Goal: Transaction & Acquisition: Purchase product/service

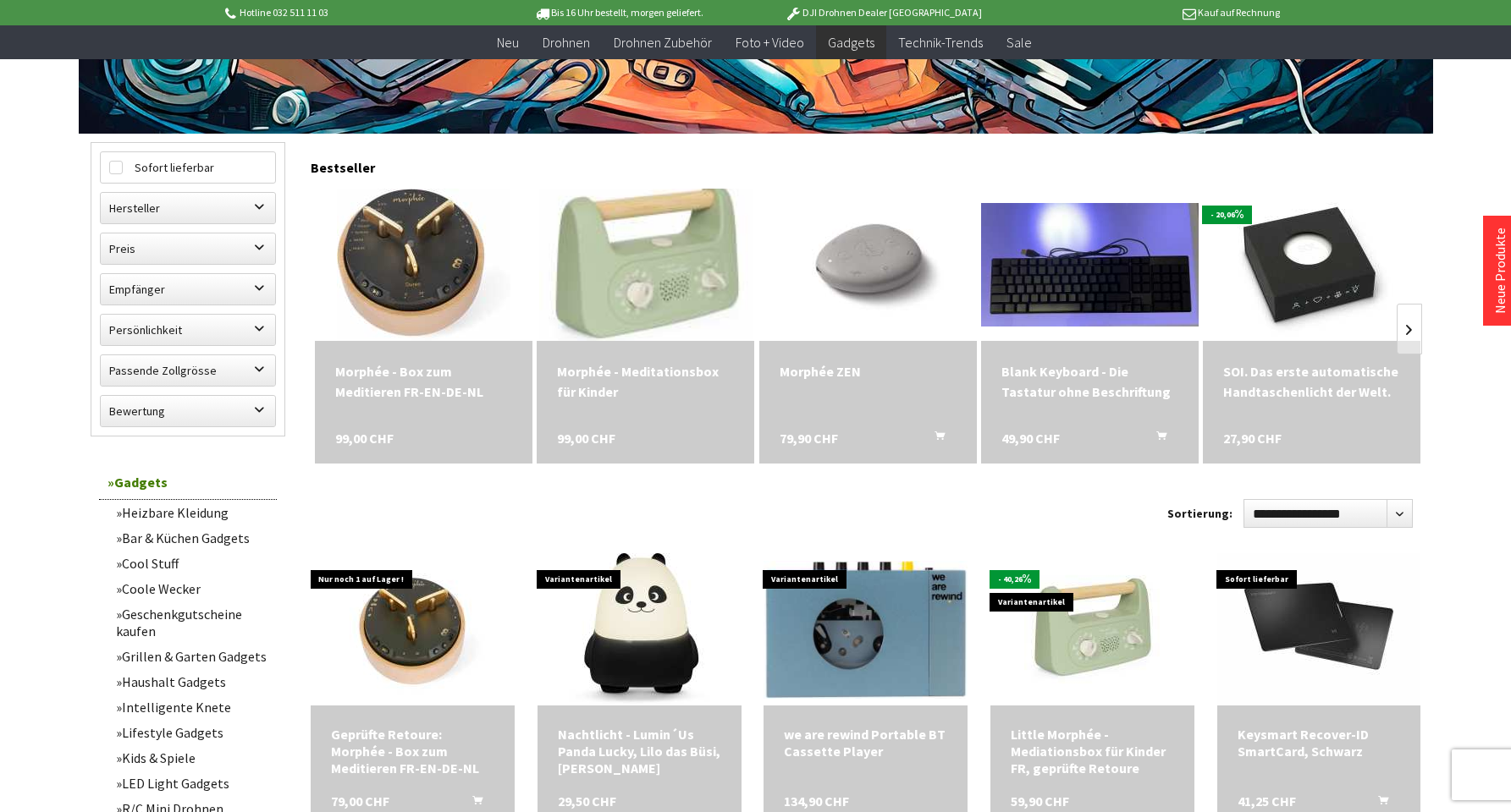
scroll to position [532, 0]
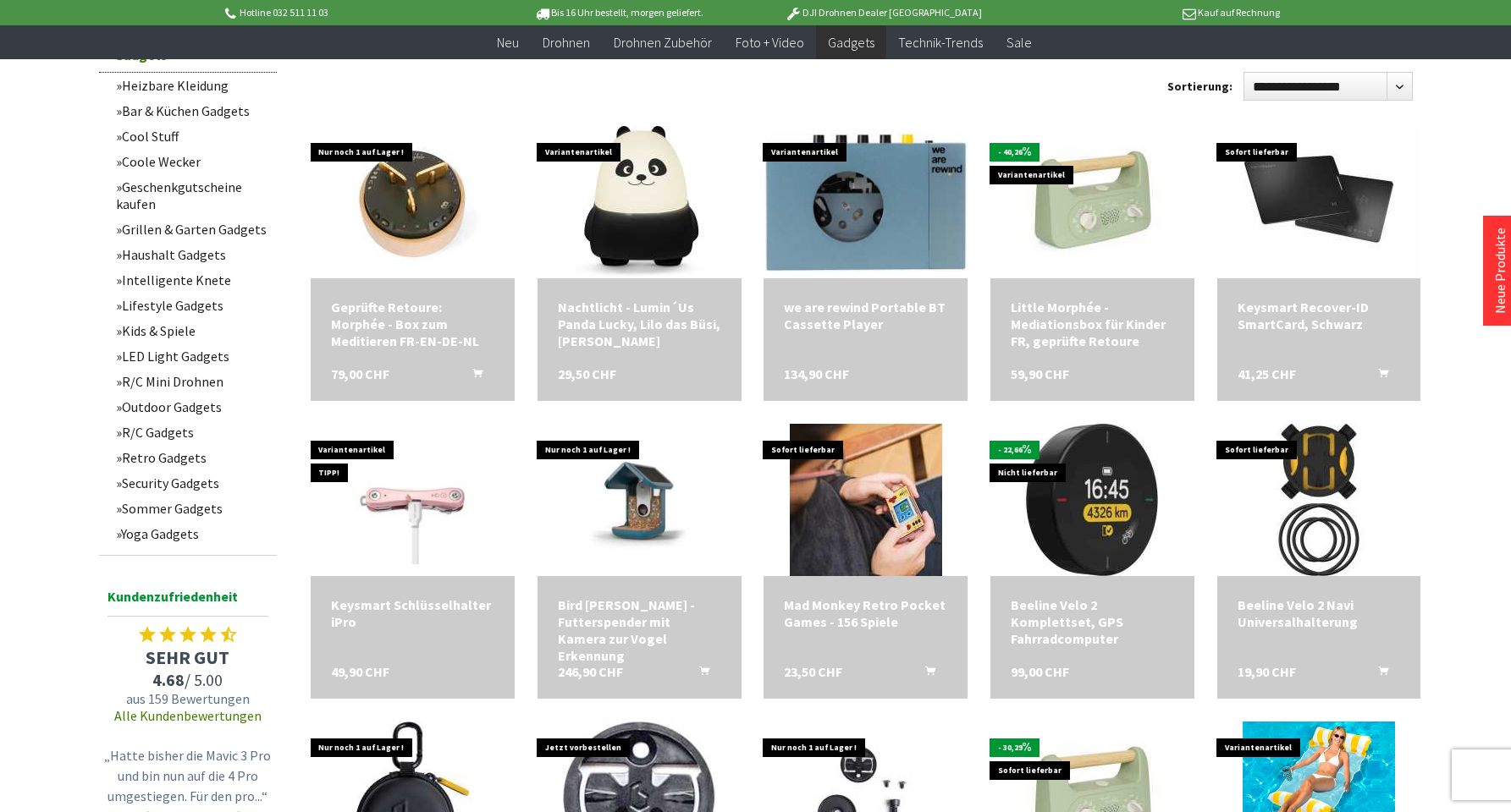
scroll to position [948, 0]
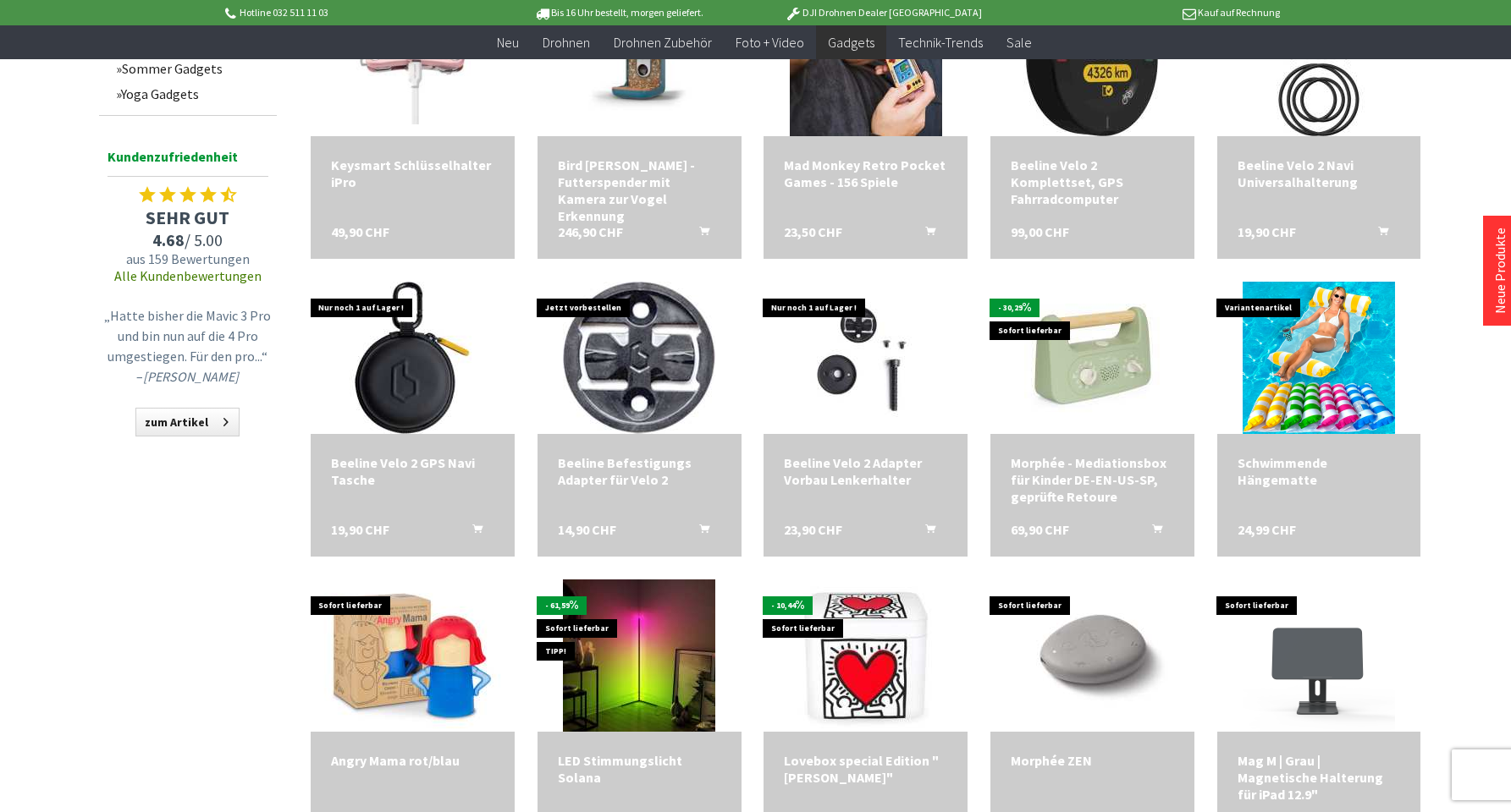
scroll to position [1403, 0]
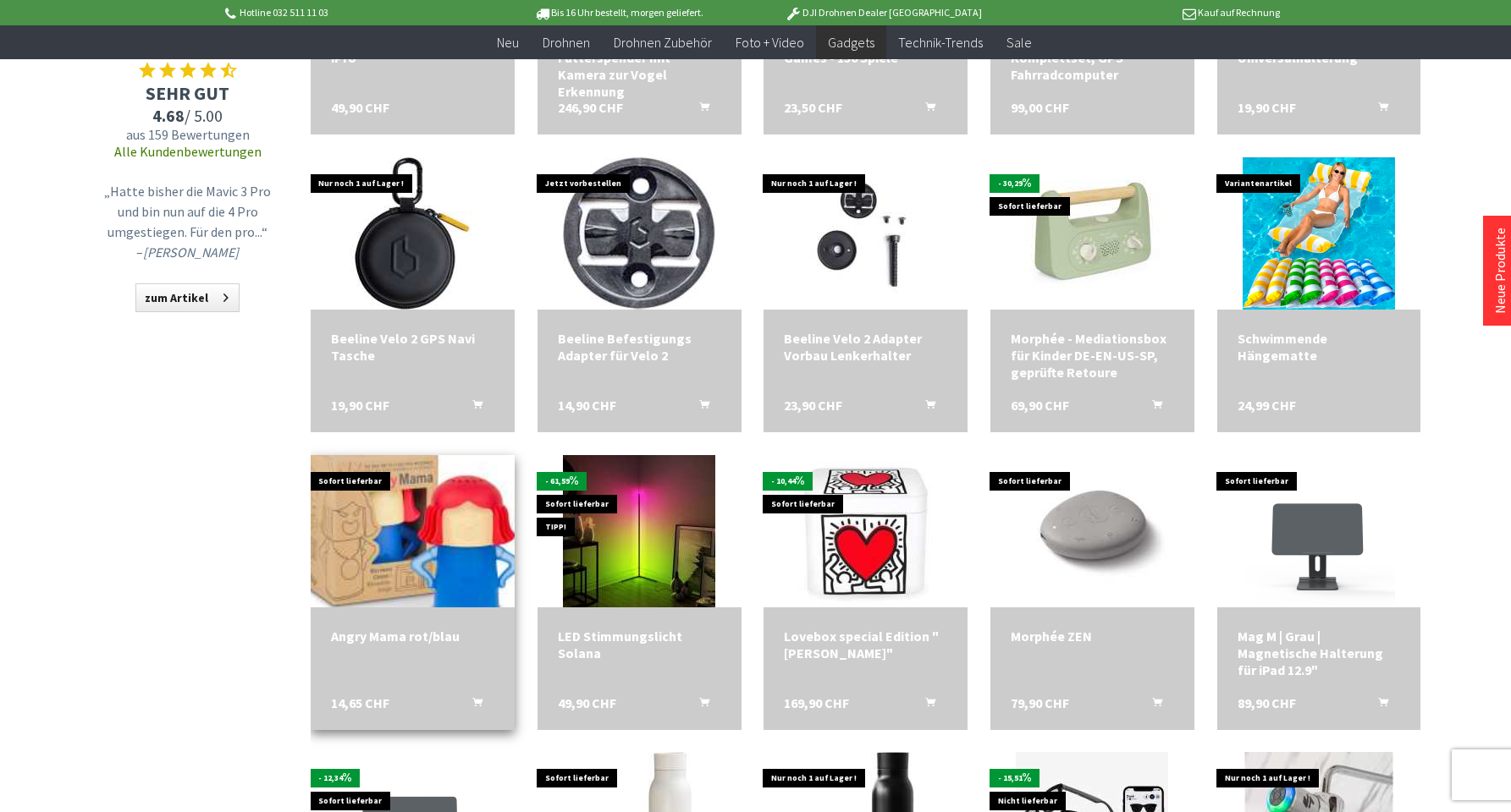
click at [431, 548] on img at bounding box center [412, 531] width 285 height 213
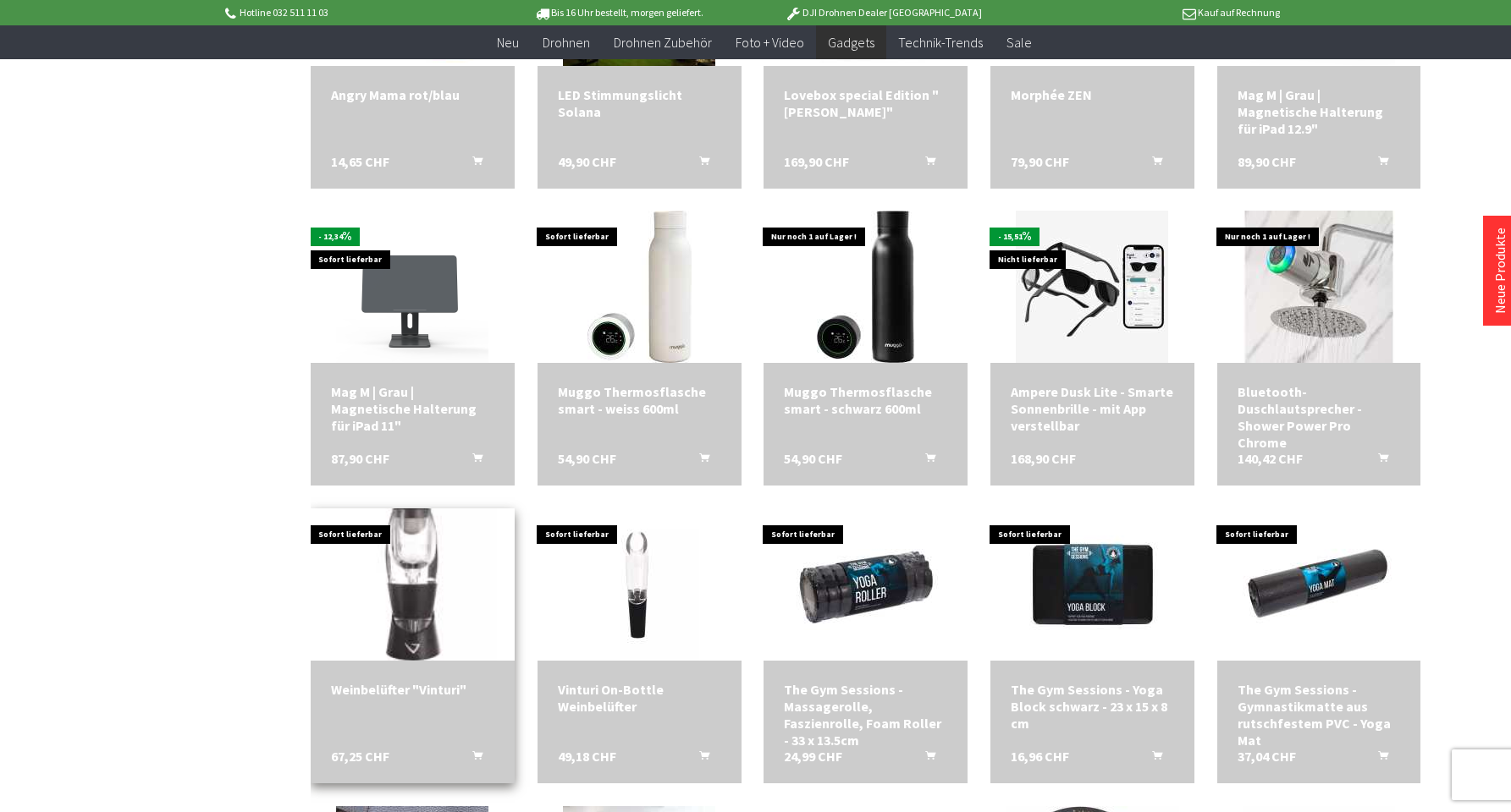
scroll to position [2081, 0]
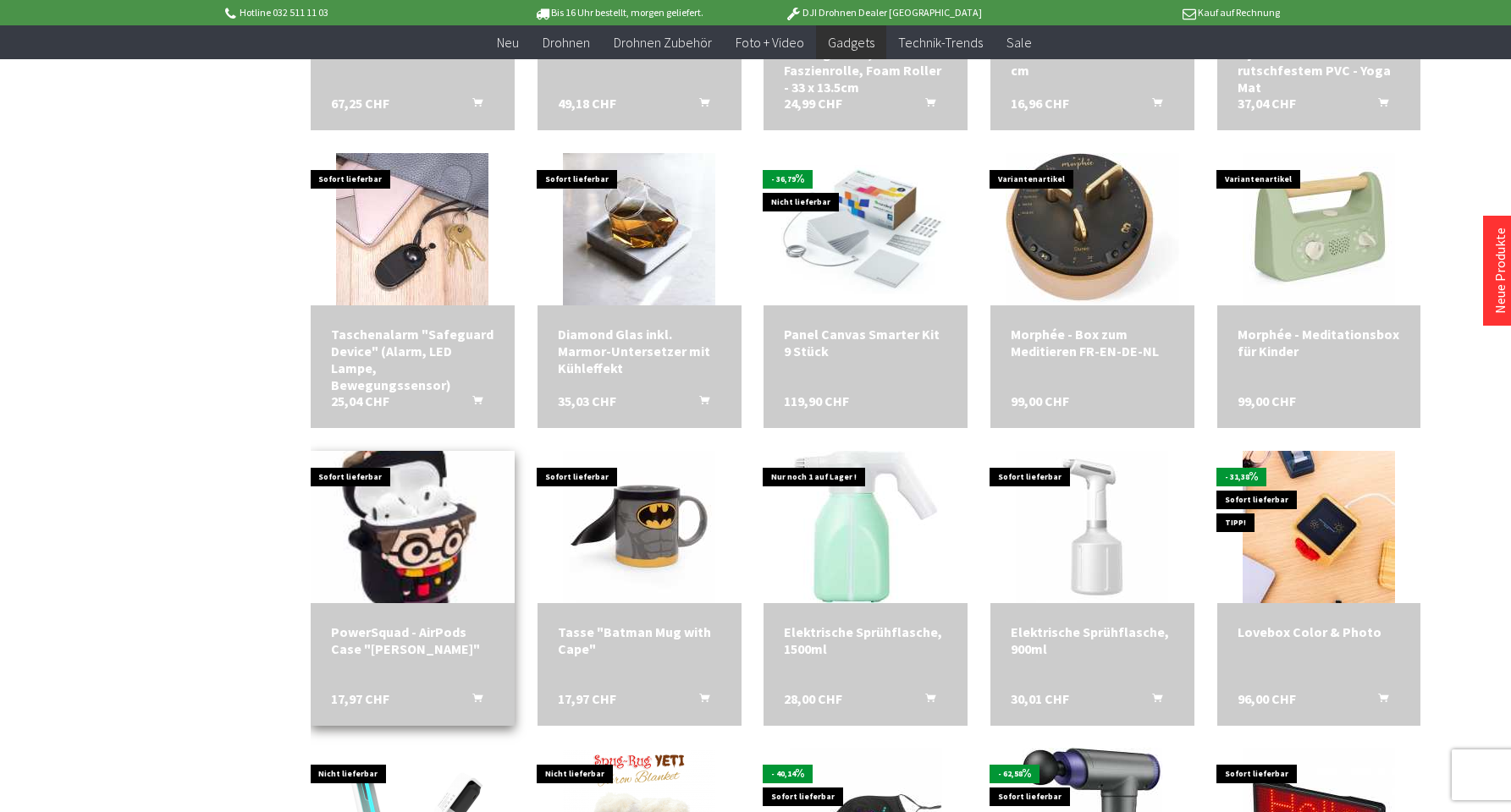
scroll to position [2707, 0]
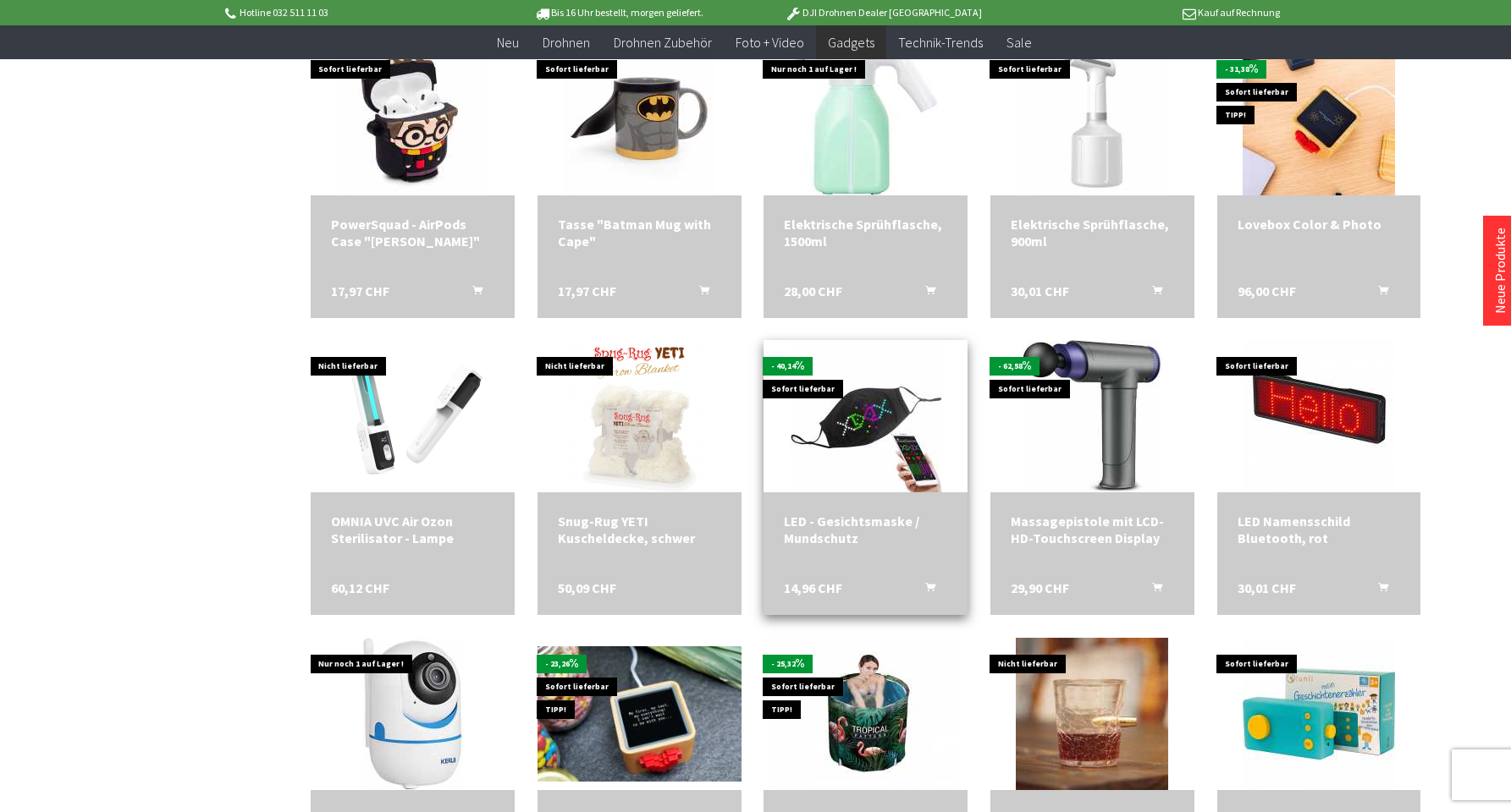
scroll to position [3130, 0]
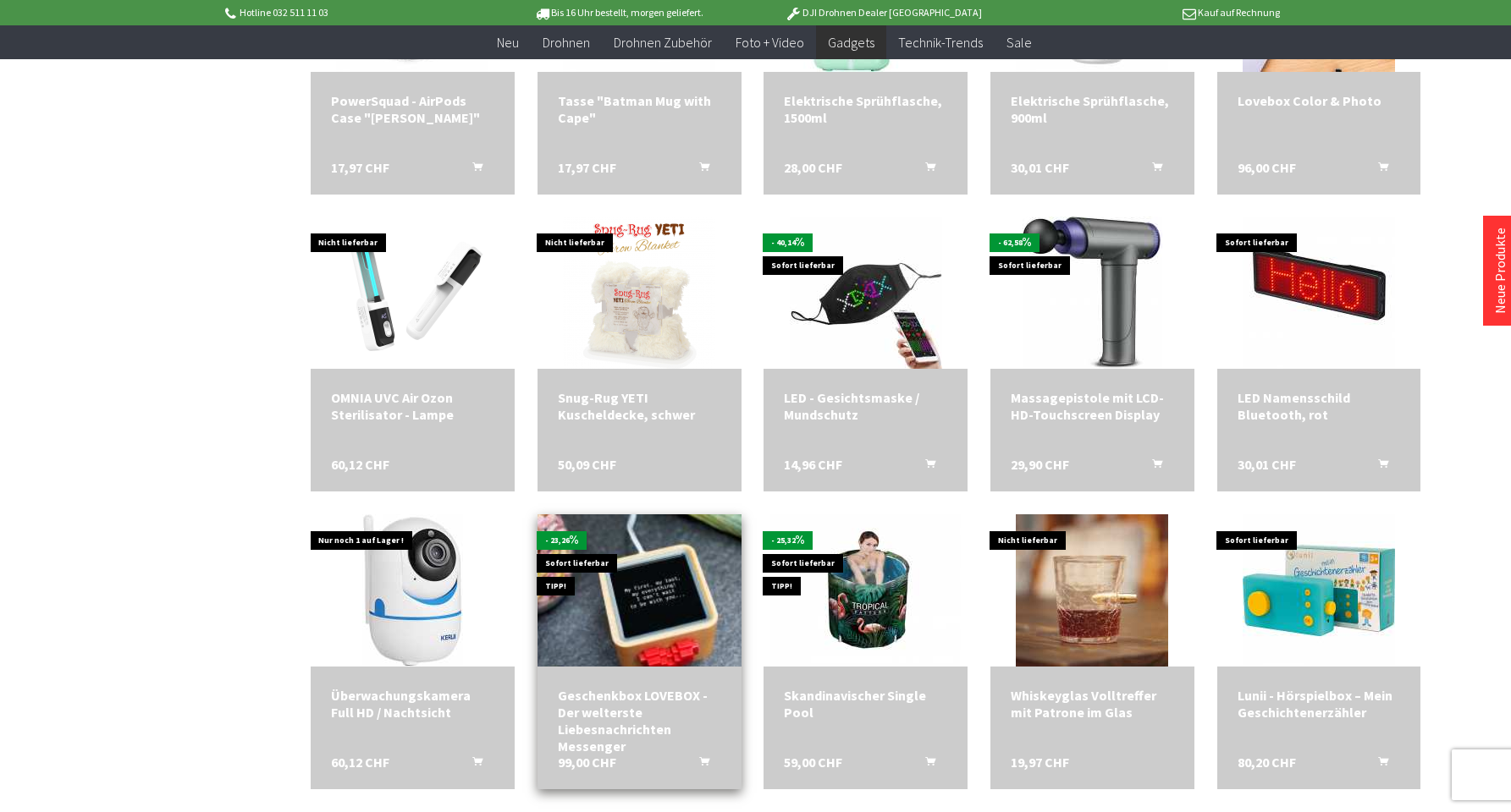
click at [650, 605] on img at bounding box center [638, 591] width 285 height 191
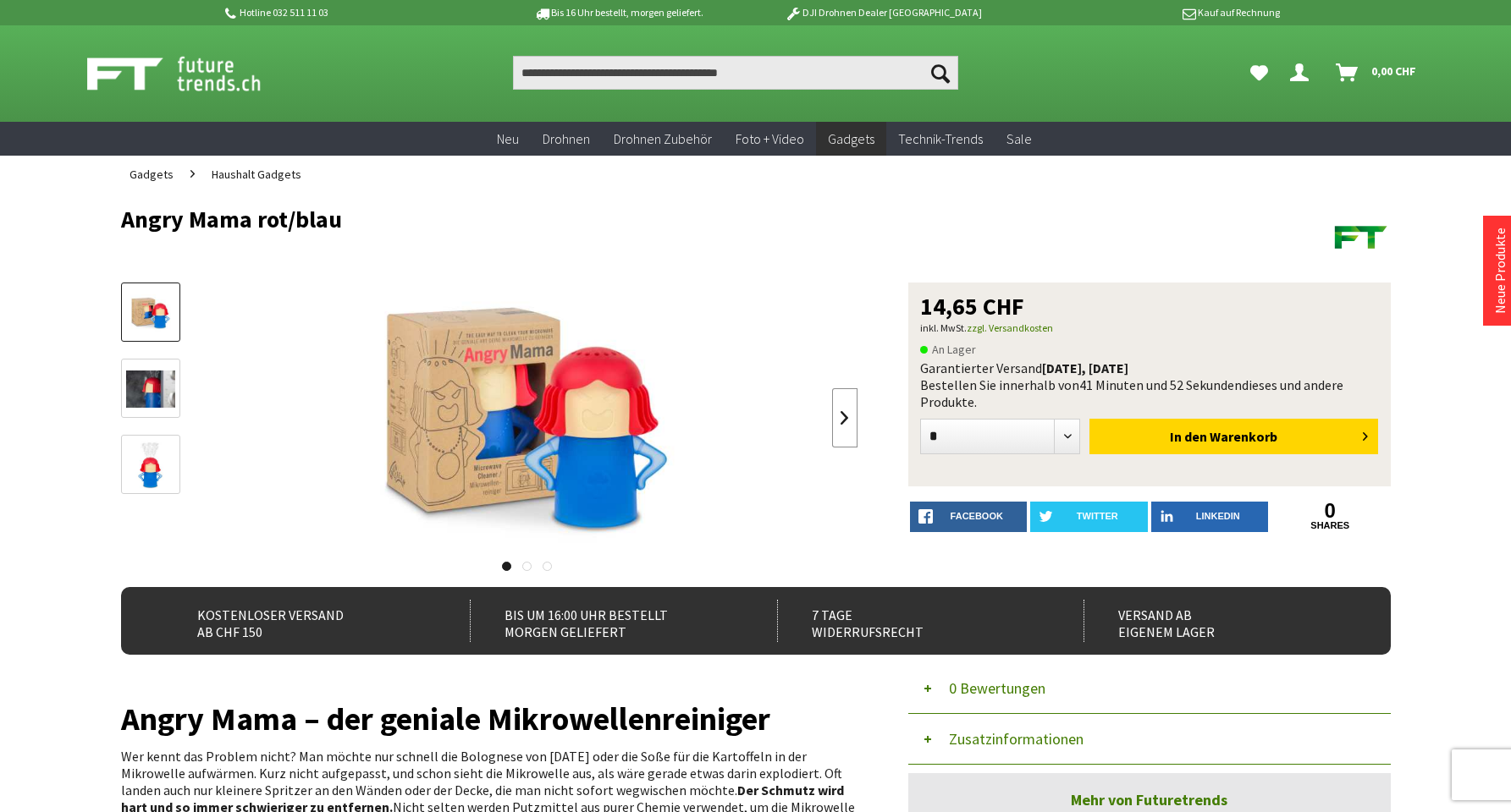
click at [846, 415] on link at bounding box center [844, 417] width 25 height 59
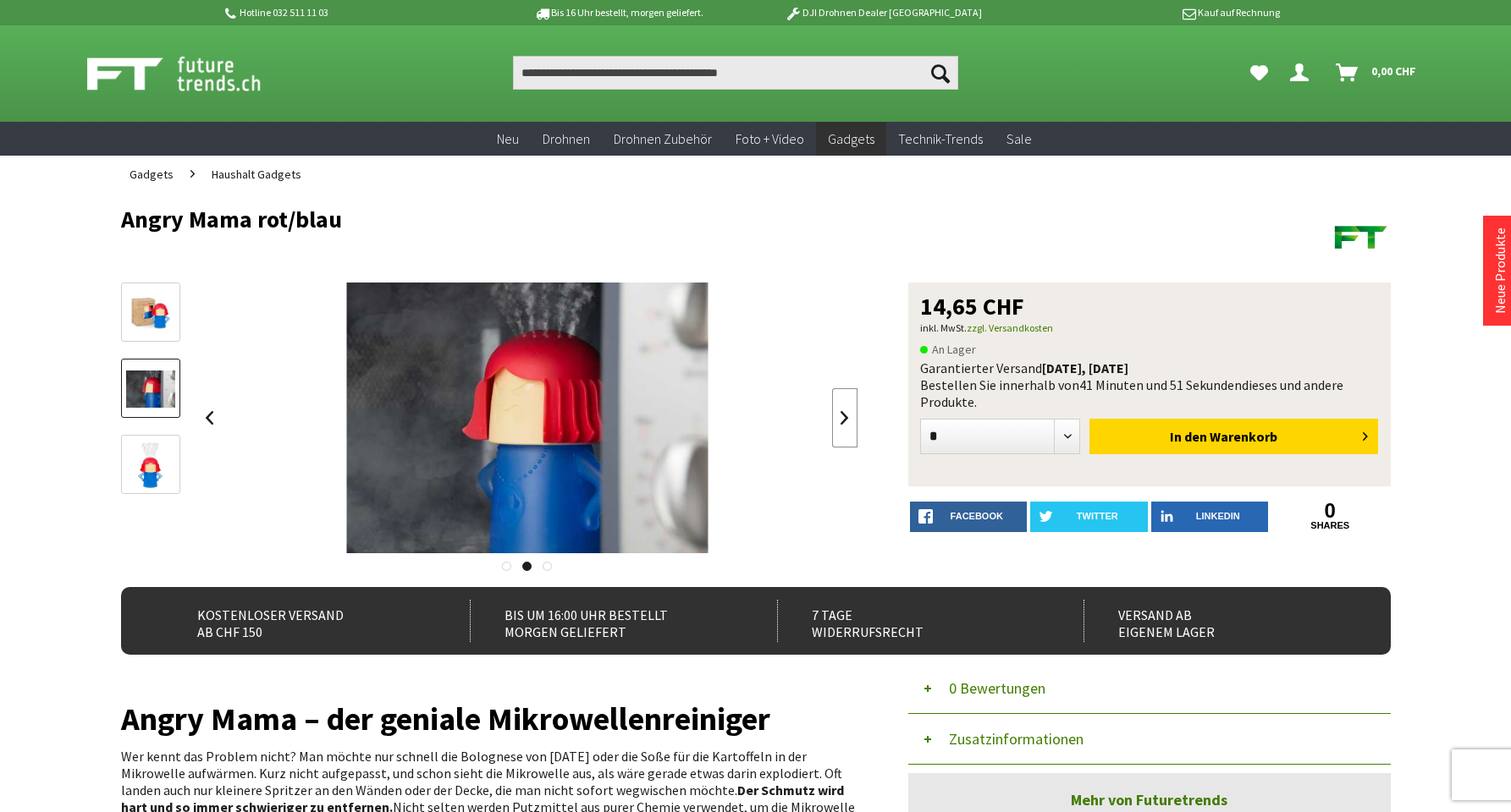
click at [847, 415] on link at bounding box center [844, 417] width 25 height 59
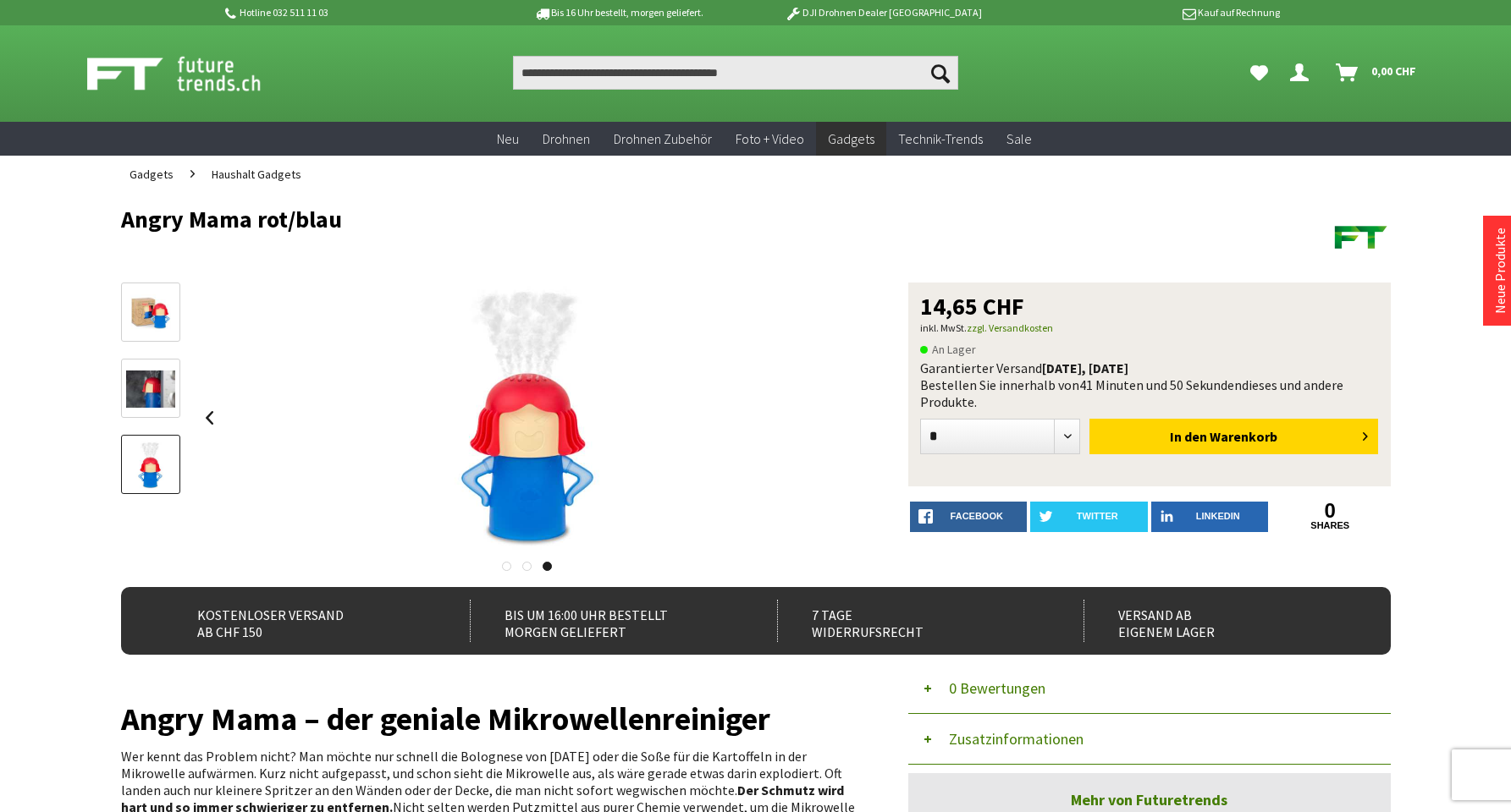
click at [847, 415] on div at bounding box center [527, 418] width 661 height 271
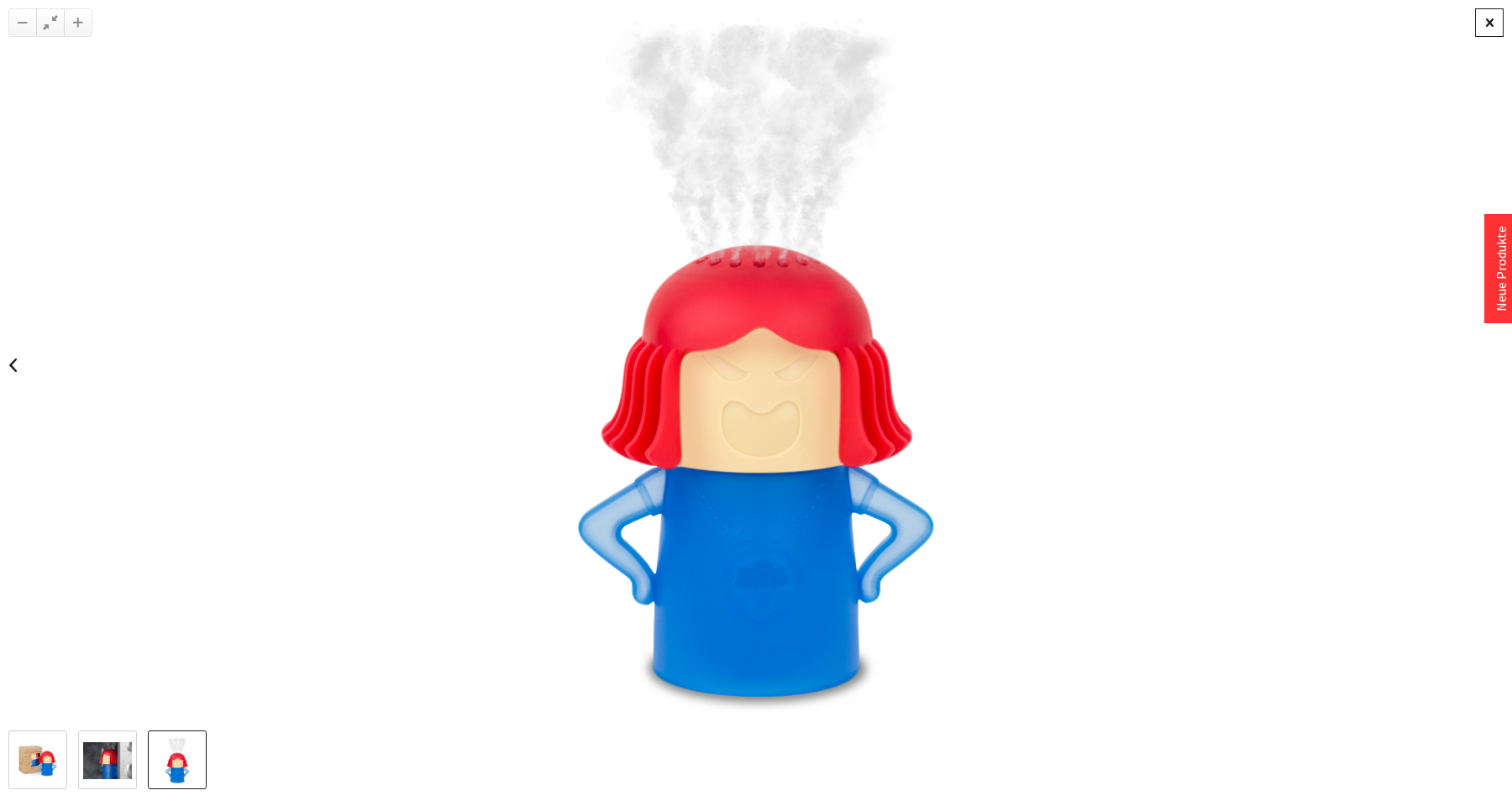
click at [1487, 18] on div at bounding box center [1489, 22] width 29 height 29
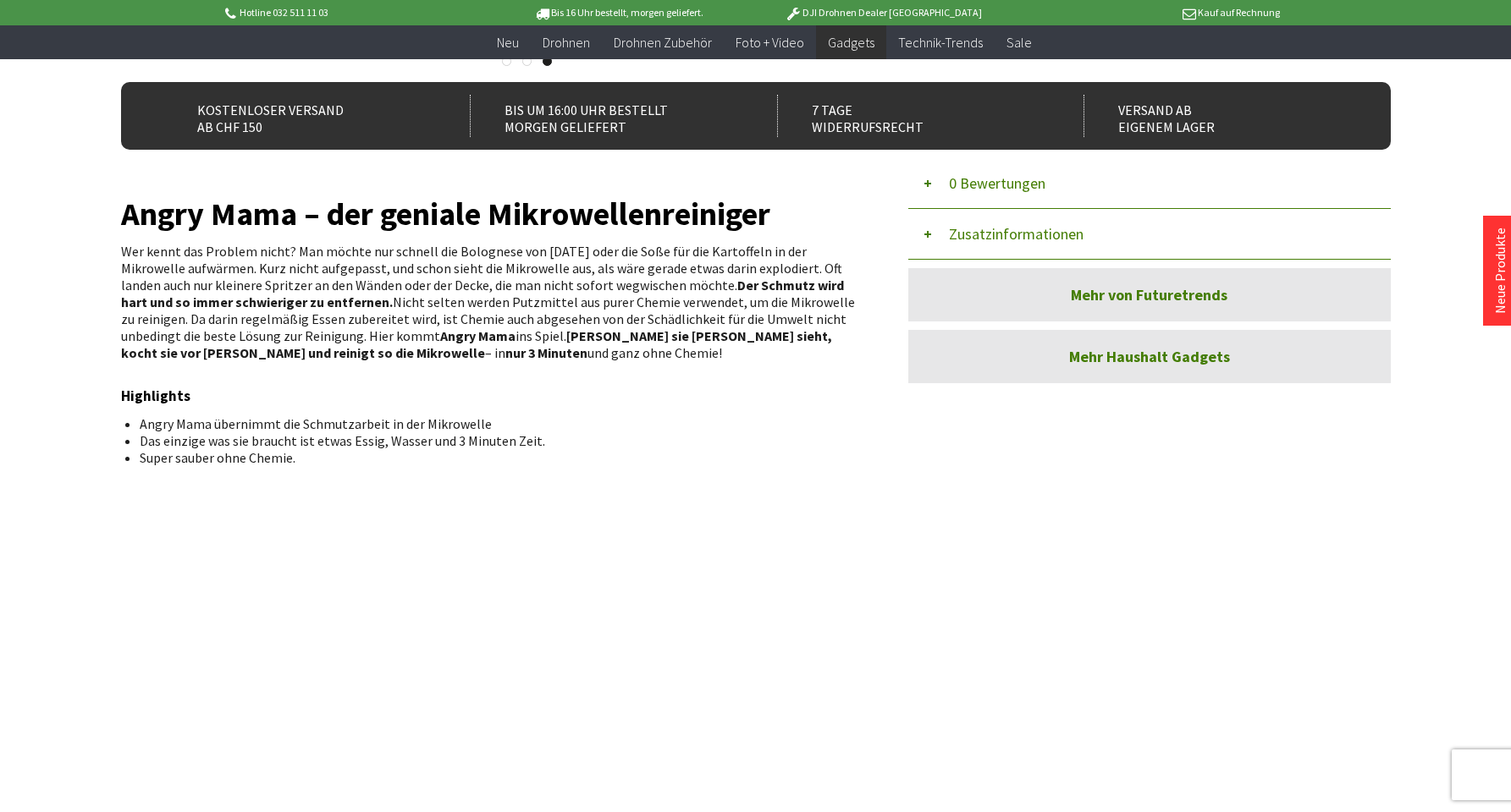
scroll to position [535, 0]
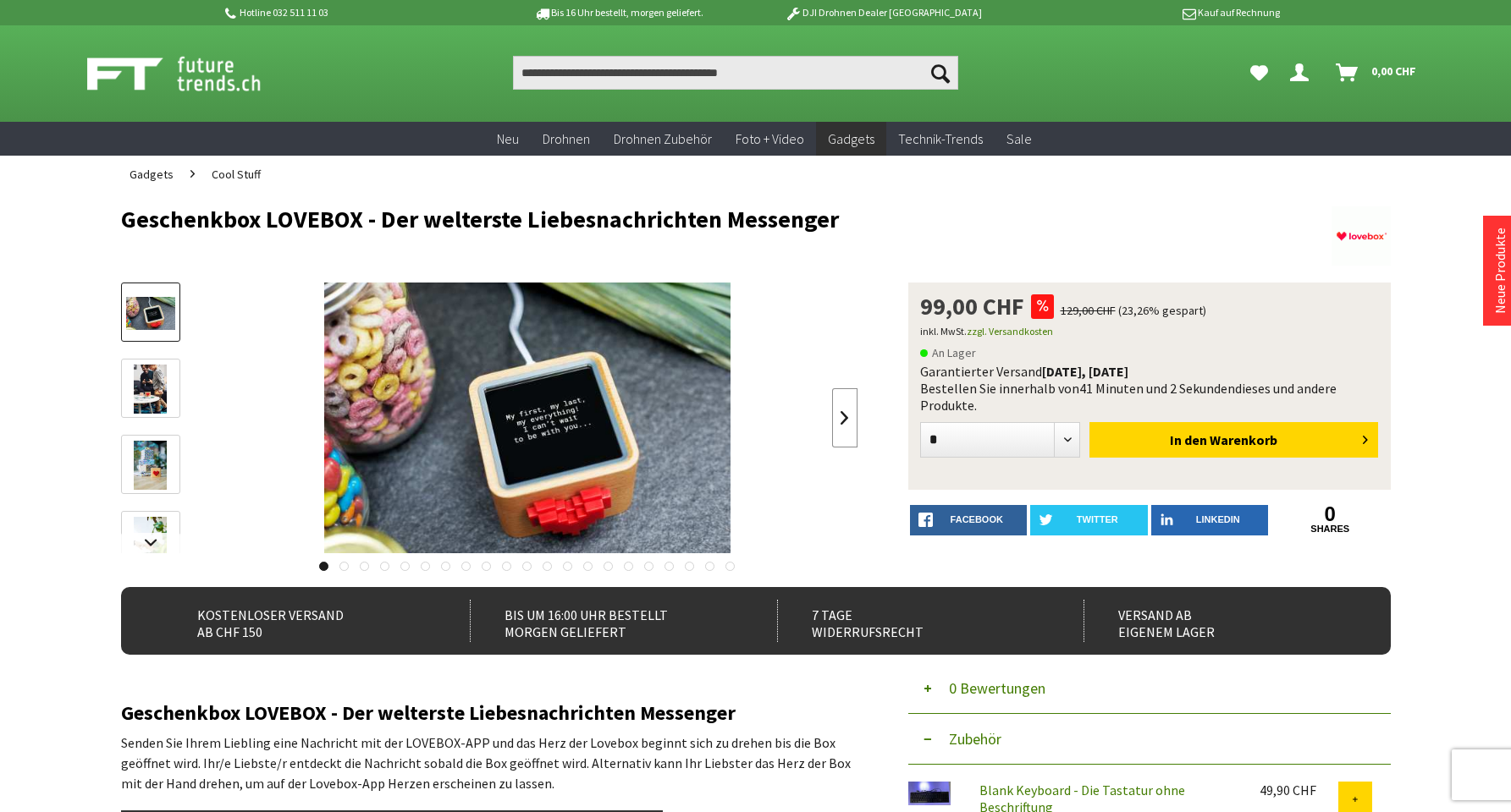
click at [844, 415] on link at bounding box center [844, 417] width 25 height 59
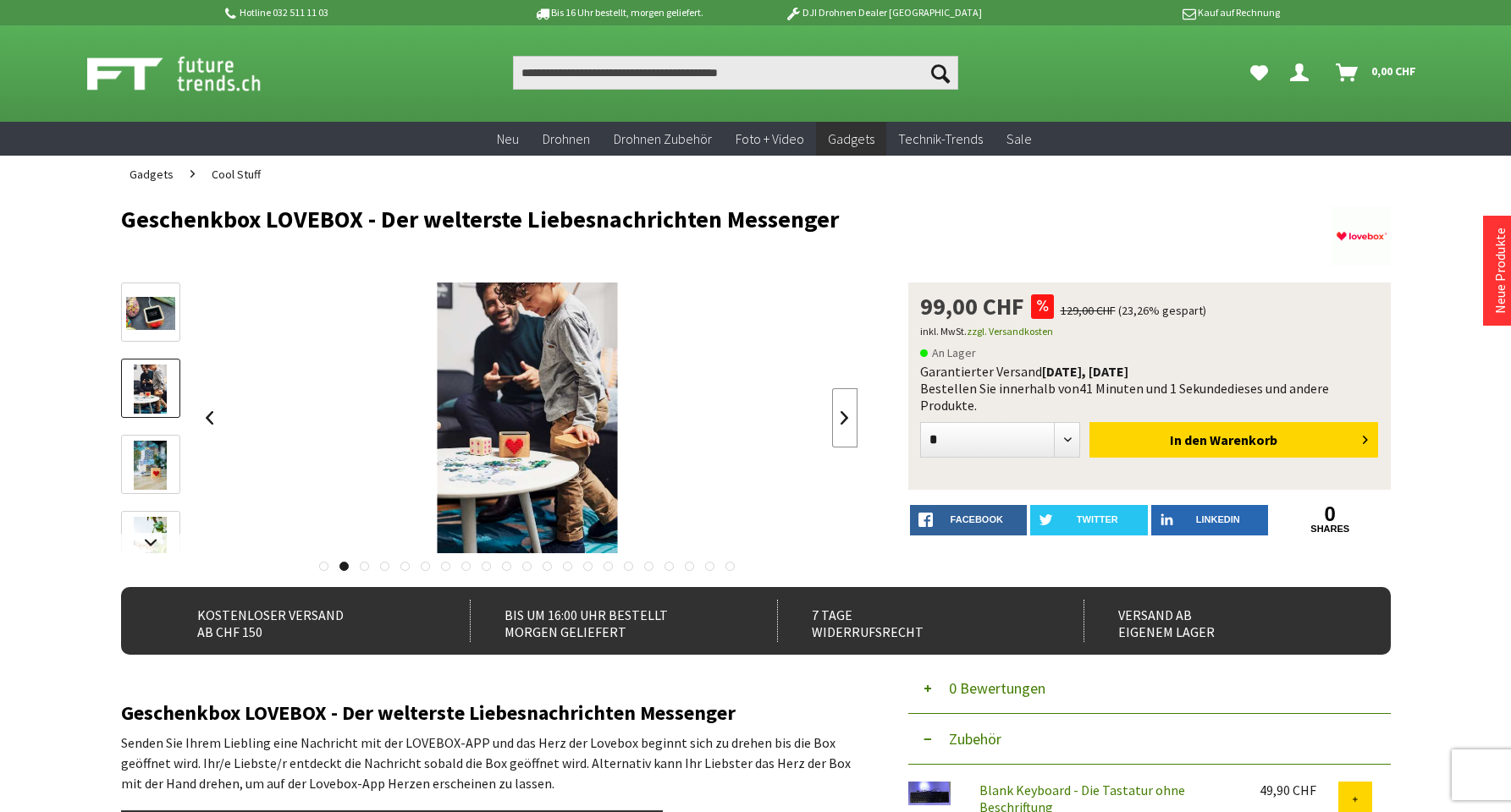
click at [844, 415] on link at bounding box center [844, 417] width 25 height 59
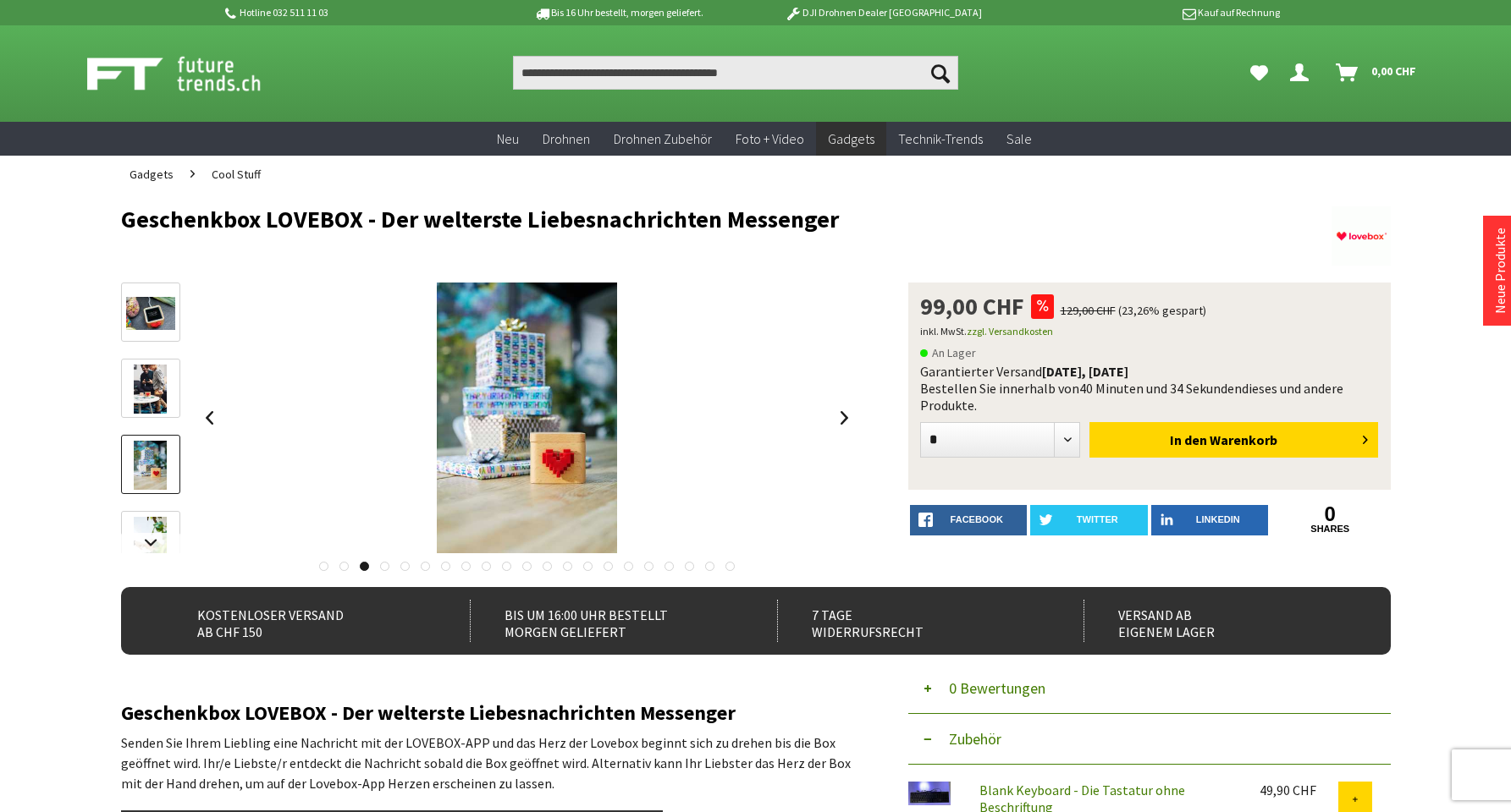
click at [858, 413] on div "99,00 CHF 129,00 CHF (23,26% gespart) inkl. MwSt. zzgl. Versandkosten An Lager …" at bounding box center [756, 435] width 1270 height 304
click at [846, 415] on link at bounding box center [844, 417] width 25 height 59
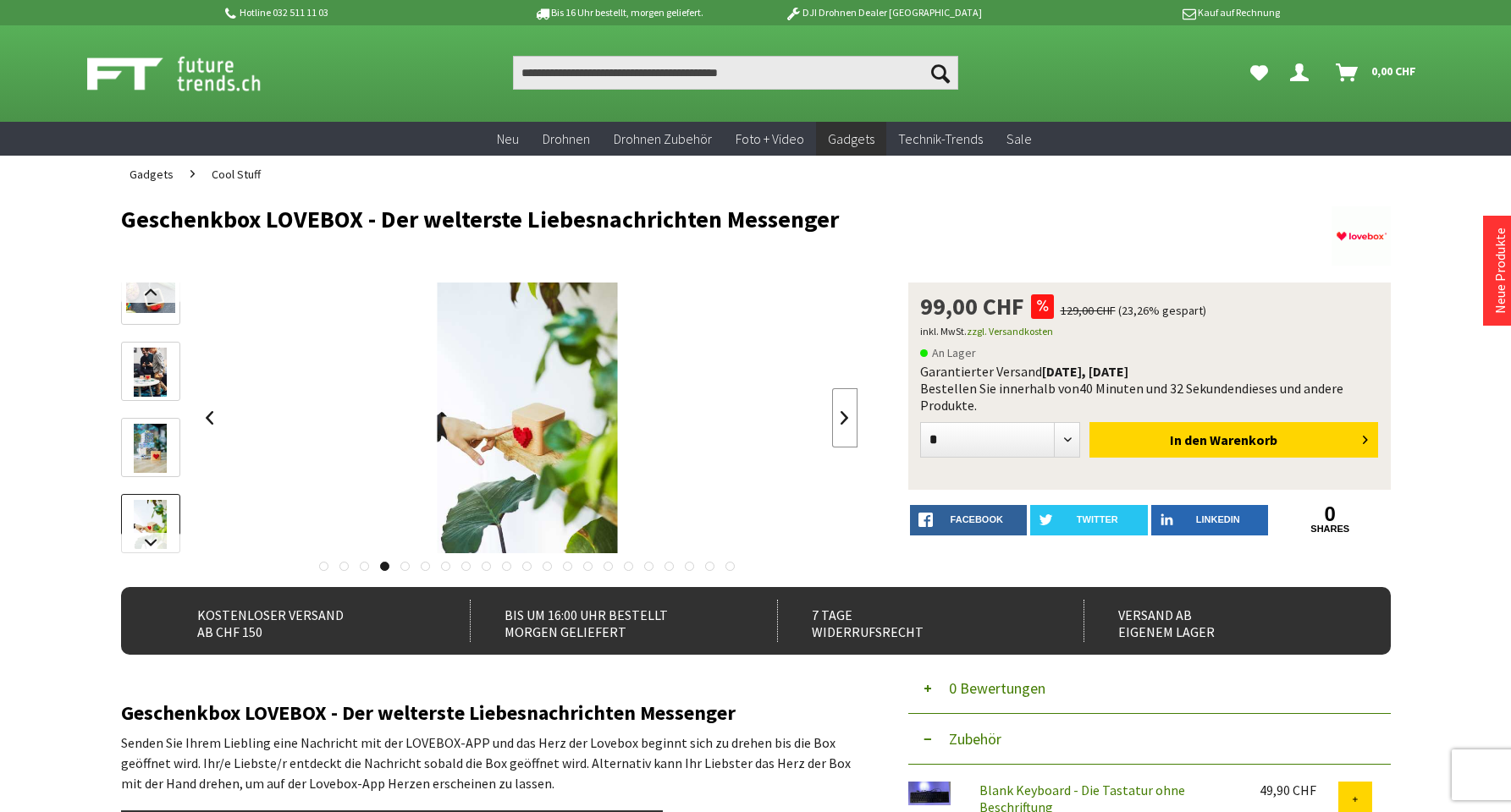
click at [846, 415] on link at bounding box center [844, 417] width 25 height 59
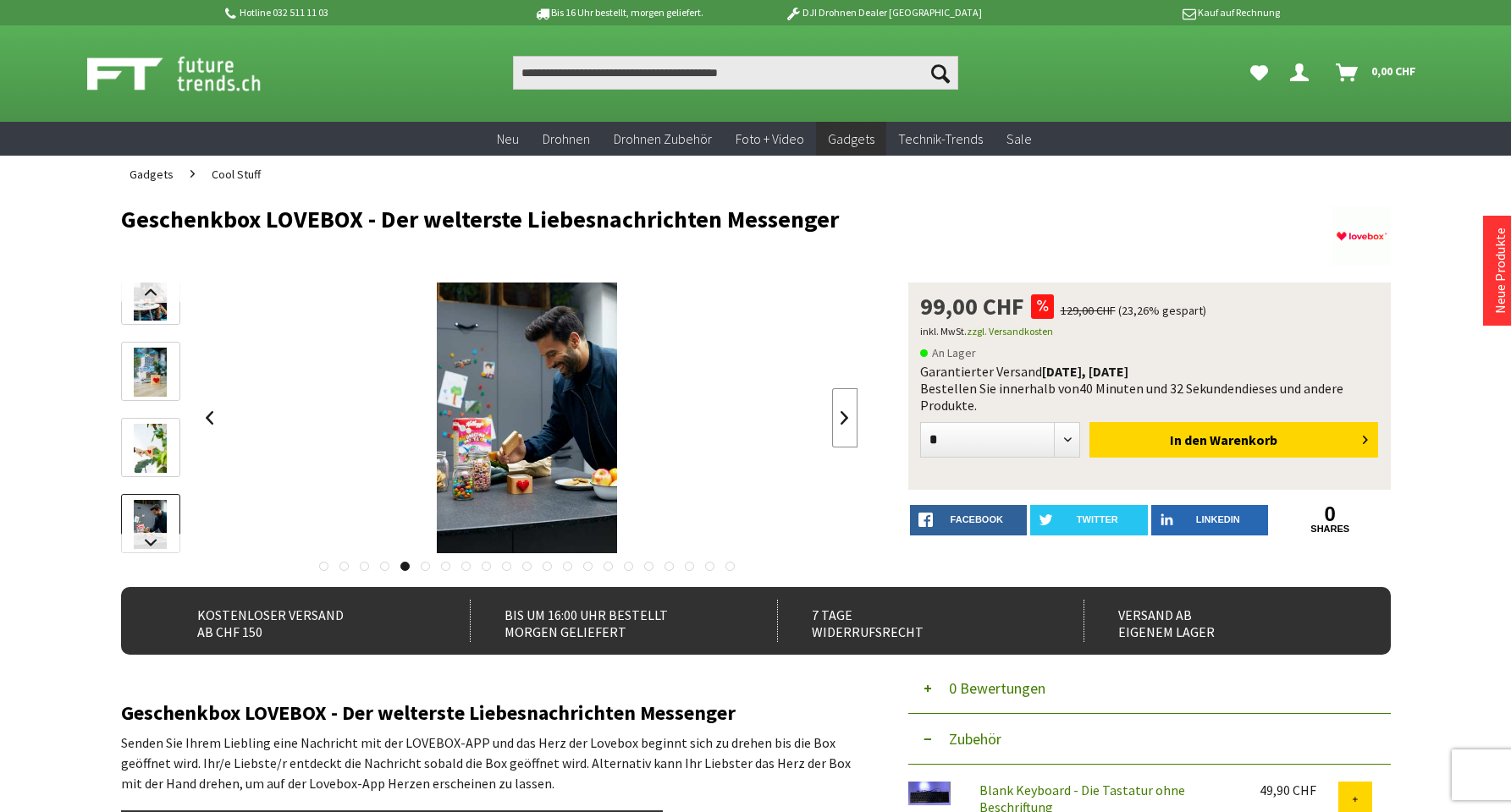
click at [849, 414] on link at bounding box center [844, 417] width 25 height 59
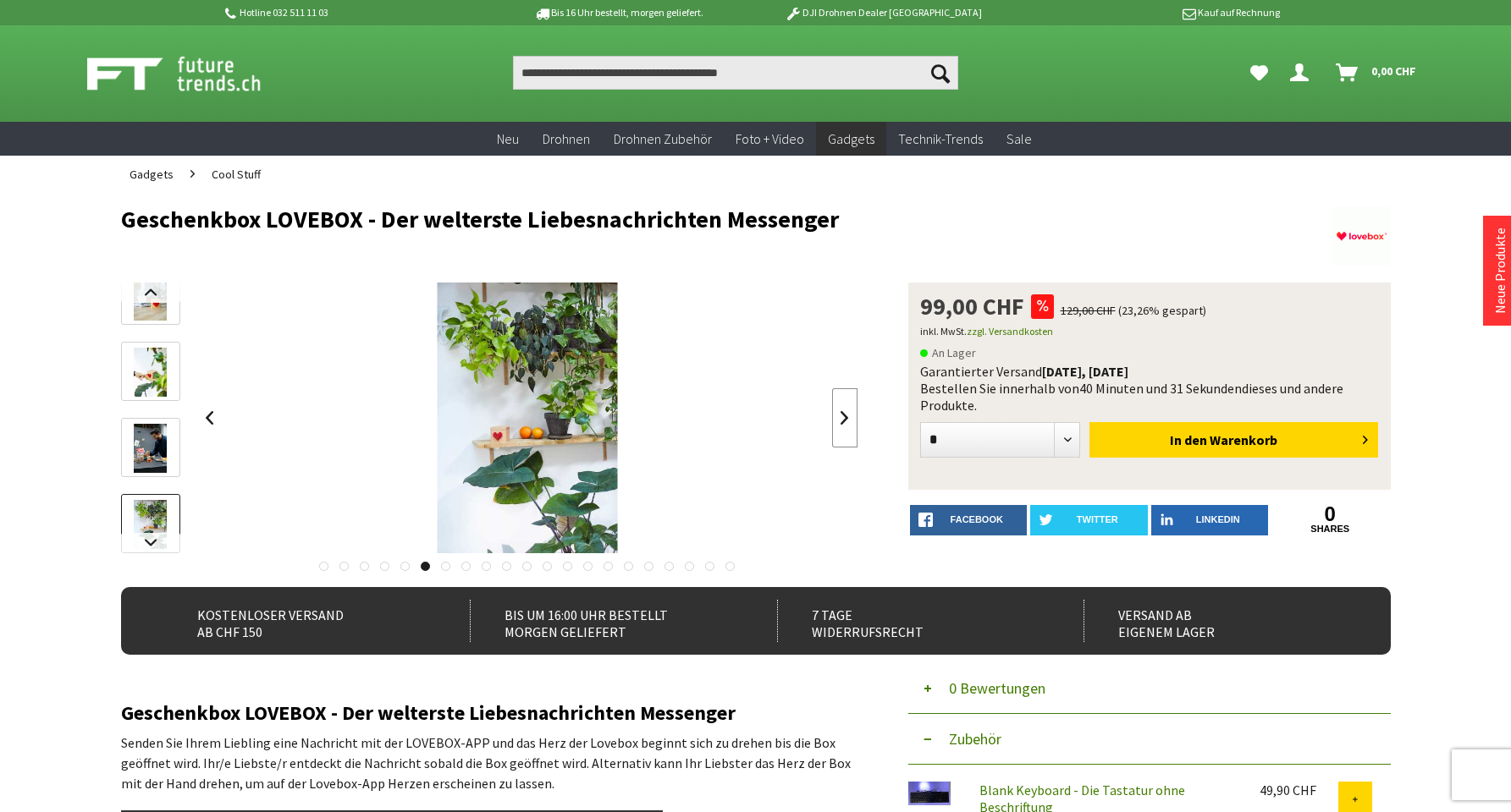
click at [849, 414] on link at bounding box center [844, 417] width 25 height 59
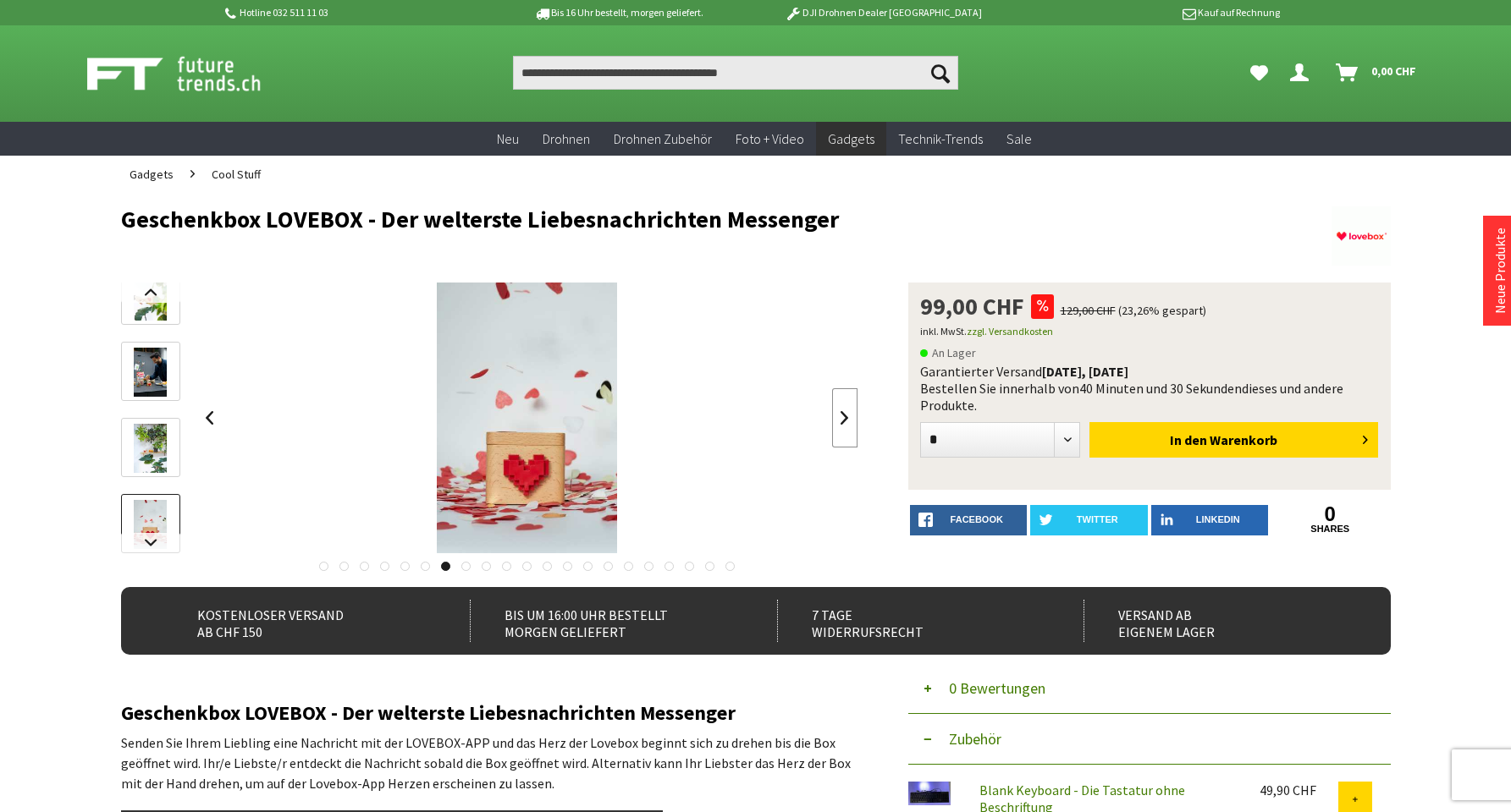
click at [849, 414] on link at bounding box center [844, 417] width 25 height 59
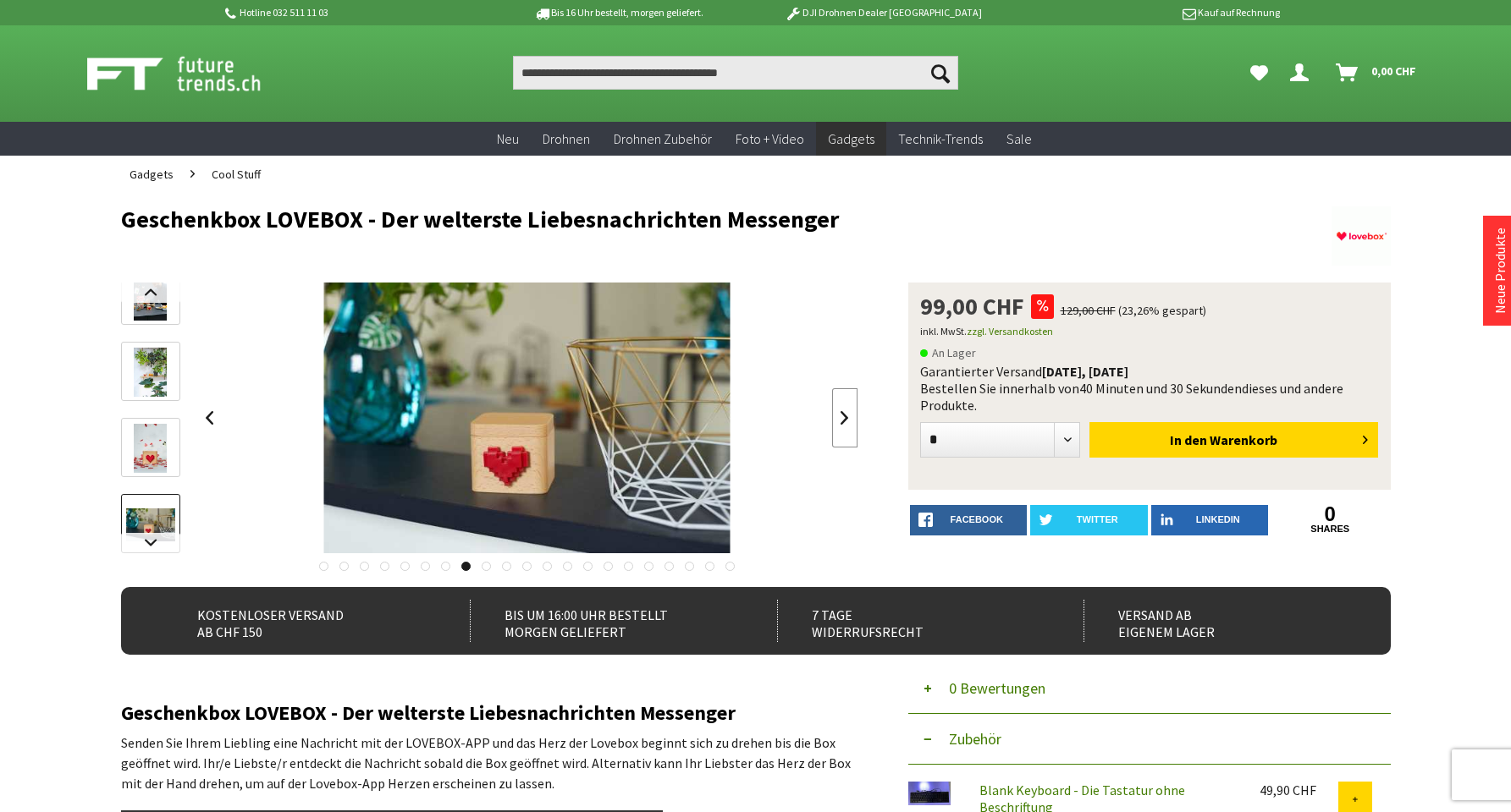
click at [847, 413] on link at bounding box center [844, 417] width 25 height 59
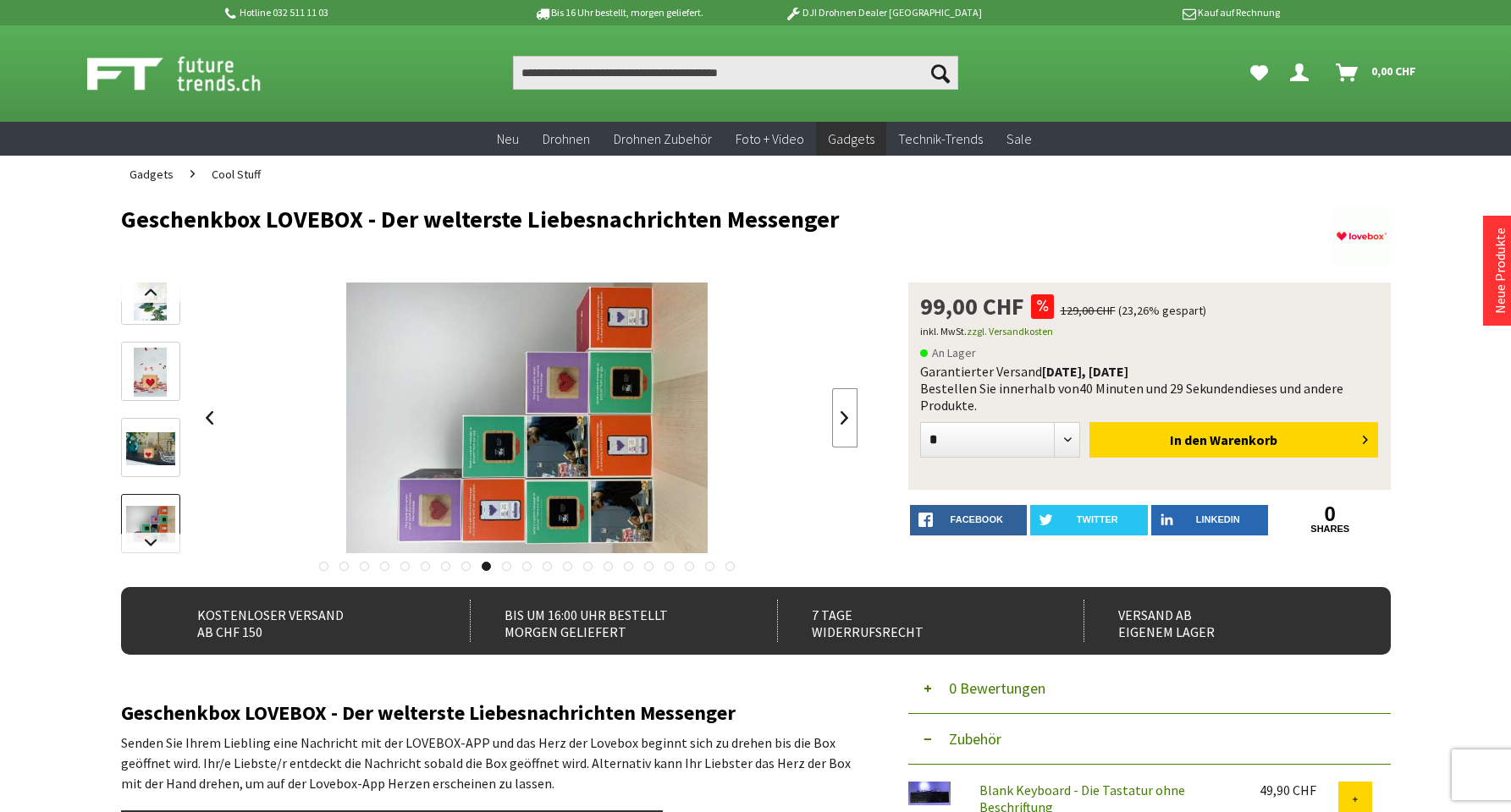
click at [847, 413] on link at bounding box center [844, 417] width 25 height 59
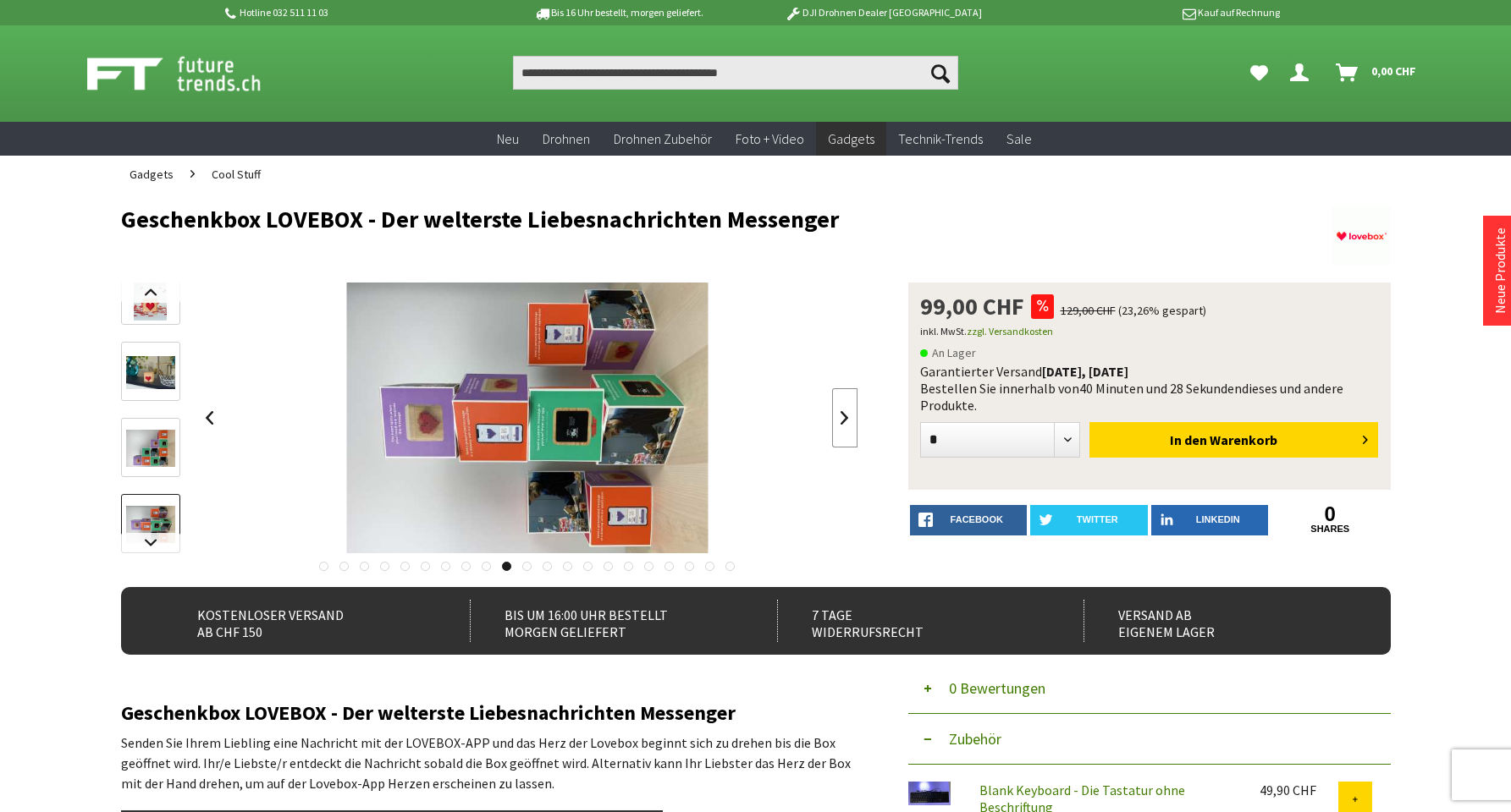
click at [848, 413] on link at bounding box center [844, 417] width 25 height 59
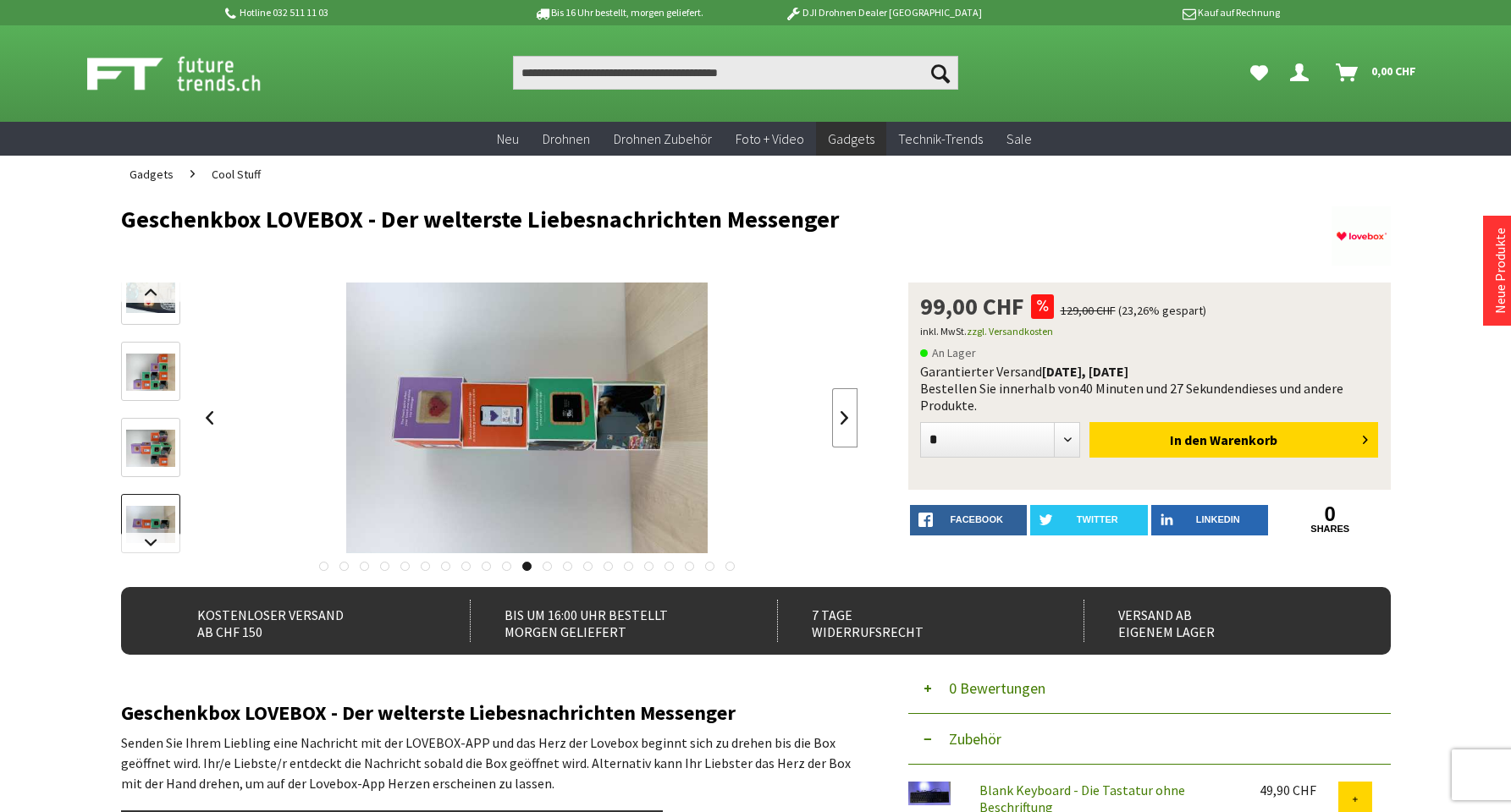
click at [848, 413] on link at bounding box center [844, 417] width 25 height 59
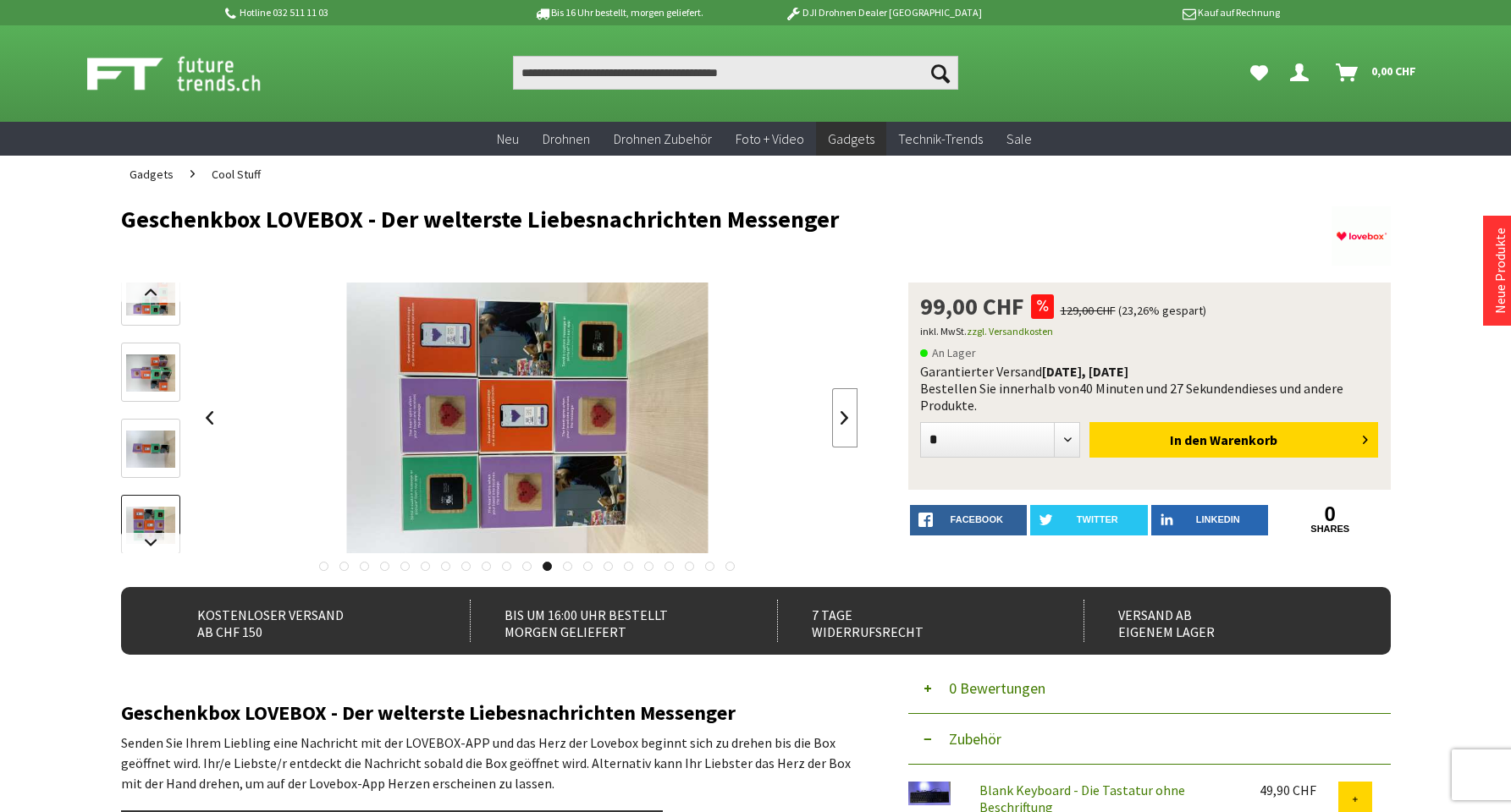
click at [847, 413] on link at bounding box center [844, 417] width 25 height 59
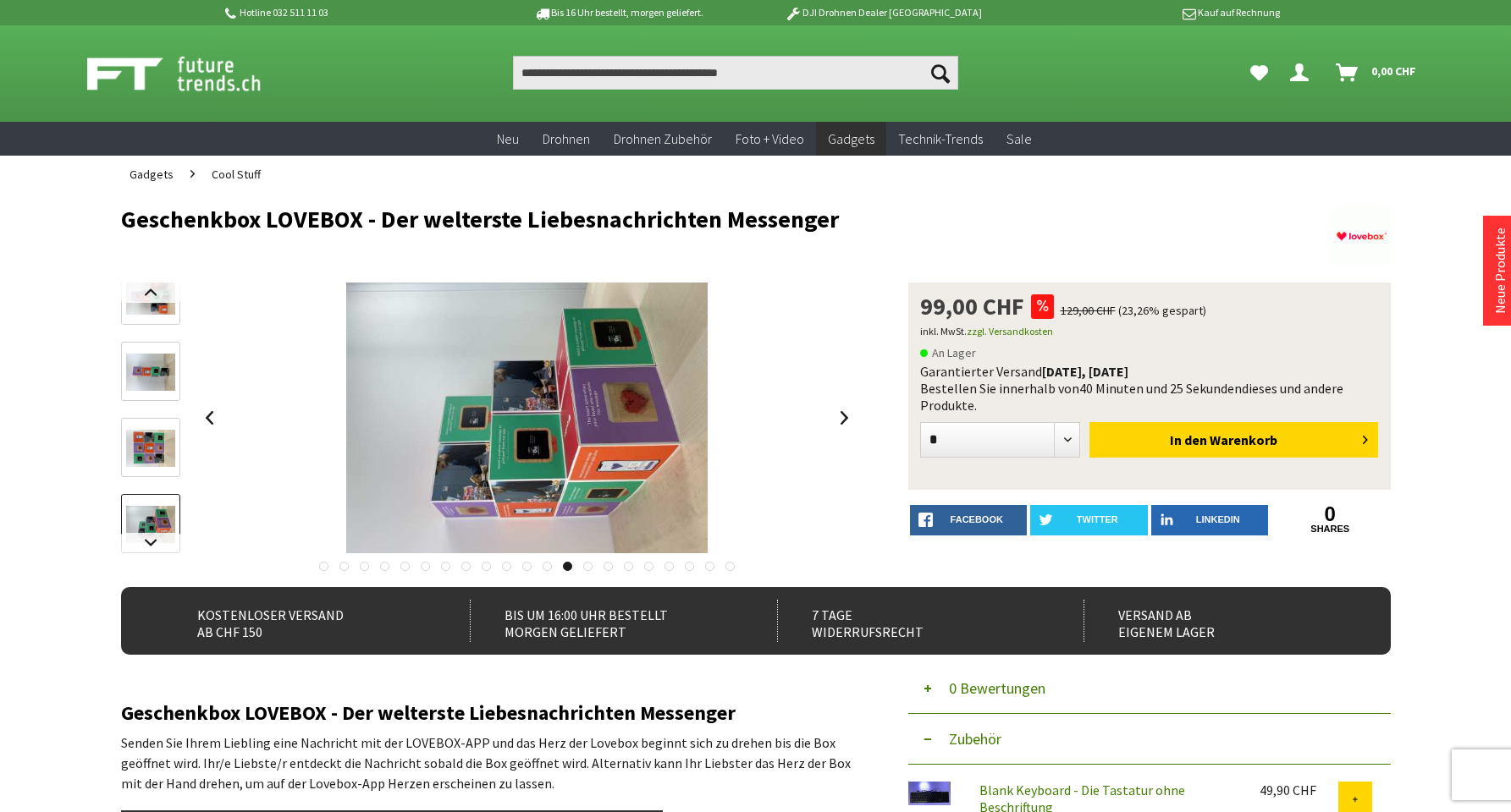
click at [322, 567] on link at bounding box center [323, 567] width 9 height 9
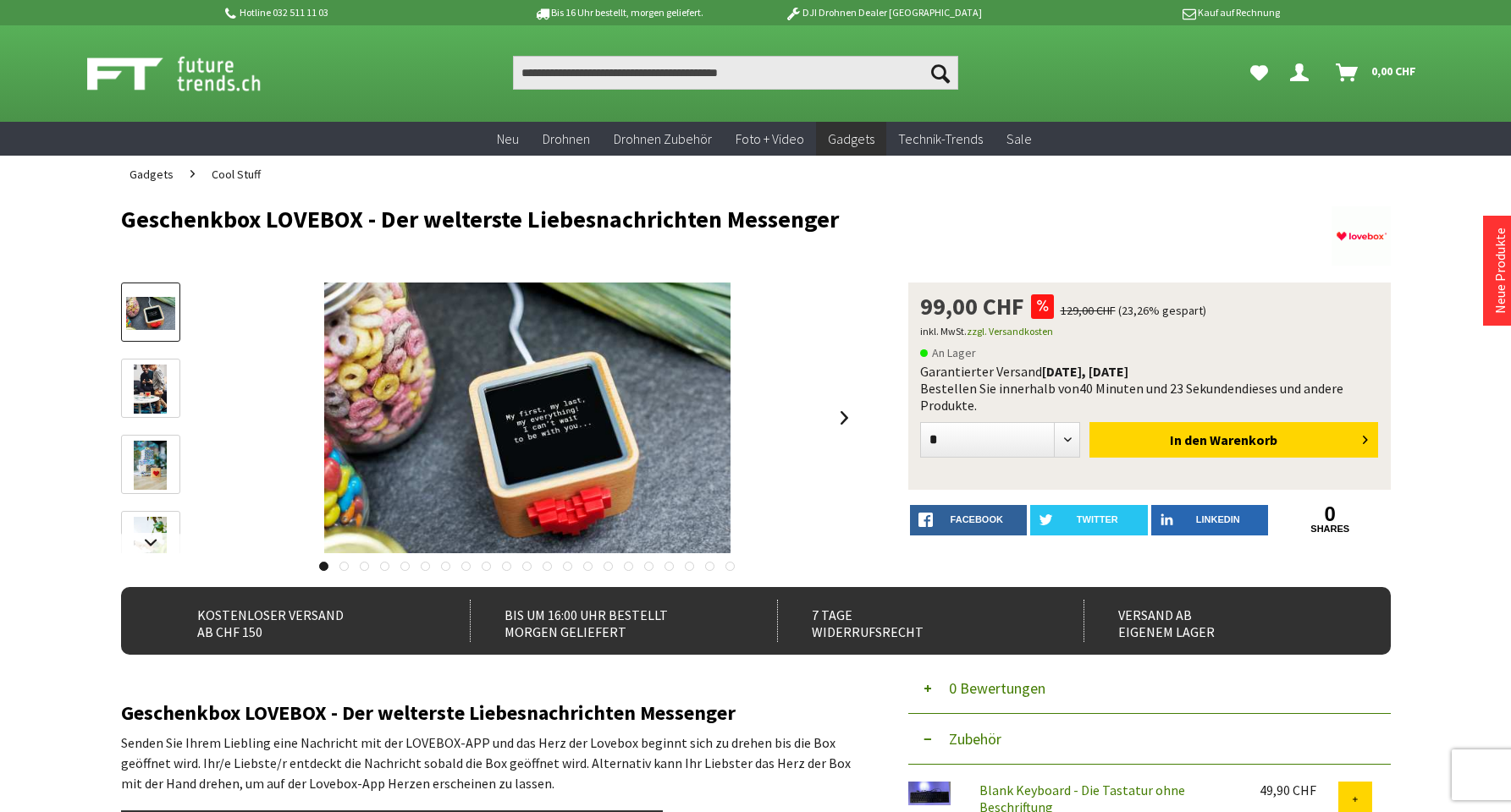
click at [732, 565] on link at bounding box center [731, 567] width 9 height 9
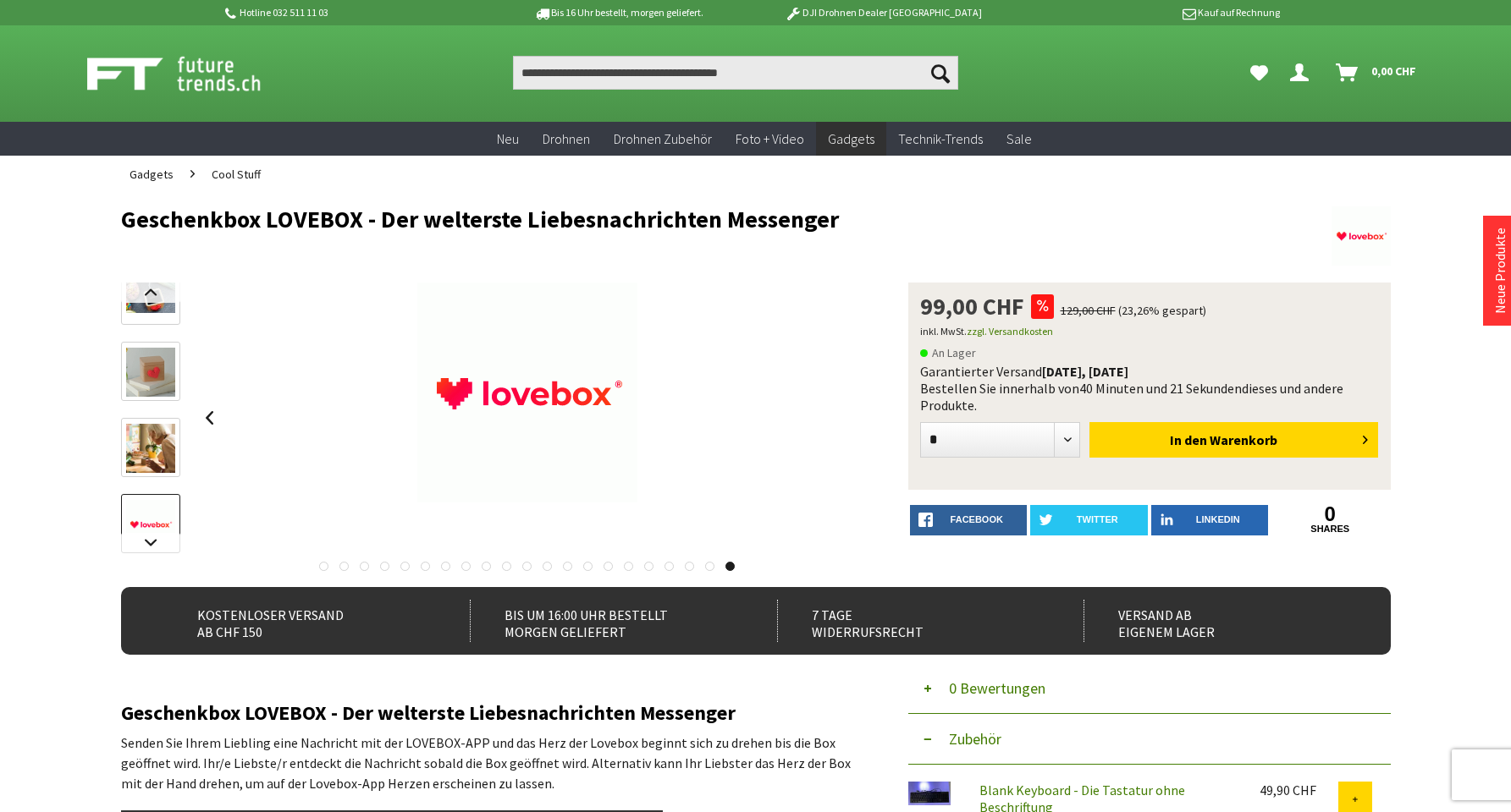
click at [151, 389] on img at bounding box center [150, 372] width 49 height 49
